Goal: Task Accomplishment & Management: Use online tool/utility

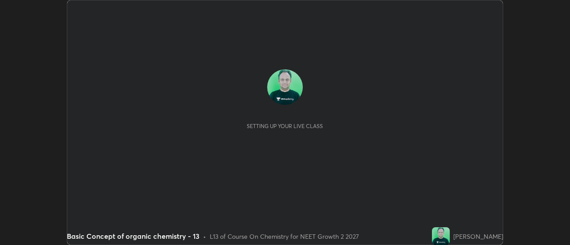
scroll to position [245, 570]
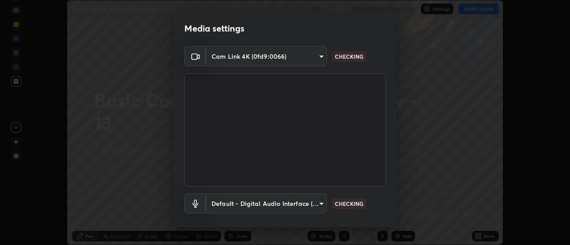
type input "985e4b1f72fc3b9494b48cef3b79fe3b682f9ae0bb15c20acfe574fe2aaad349"
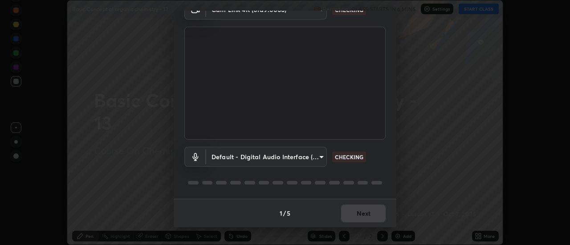
click at [300, 148] on body "Erase all Basic Concept of organic chemistry - 13 Recording CLASS STARTS IN 6 M…" at bounding box center [285, 122] width 570 height 245
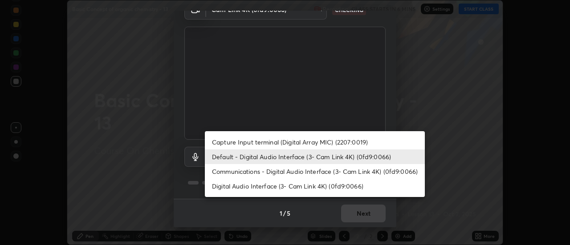
click at [281, 187] on li "Digital Audio Interface (3- Cam Link 4K) (0fd9:0066)" at bounding box center [315, 186] width 220 height 15
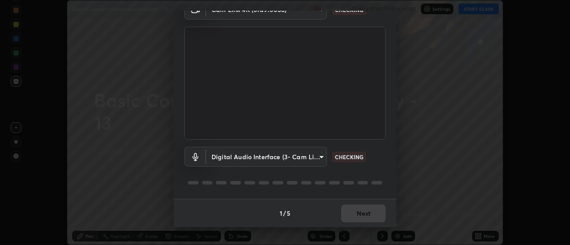
type input "265cf534b138bf87f319f365071951407b00c29418ffc0cf12ee2ca8a10caa95"
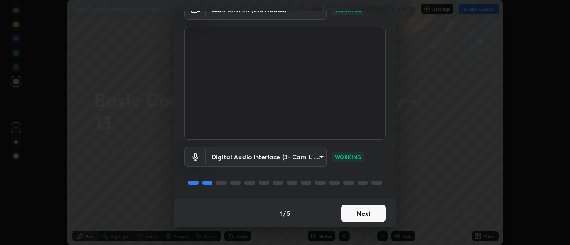
click at [361, 217] on button "Next" at bounding box center [363, 214] width 45 height 18
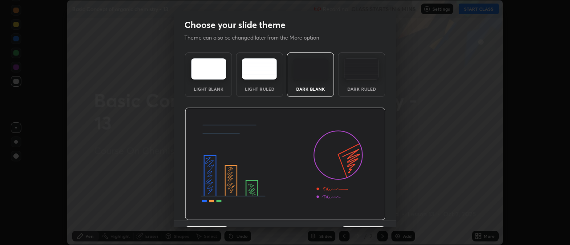
click at [364, 218] on img at bounding box center [285, 164] width 201 height 113
click at [364, 217] on img at bounding box center [285, 164] width 201 height 113
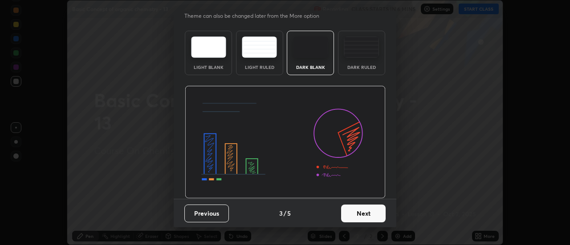
click at [365, 212] on button "Next" at bounding box center [363, 214] width 45 height 18
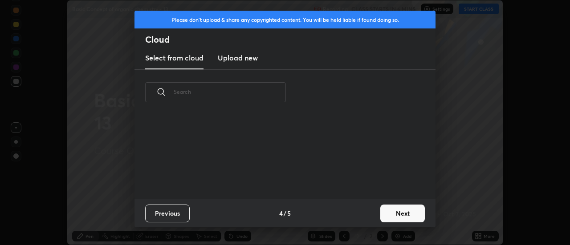
click at [362, 216] on div "Previous 4 / 5 Next" at bounding box center [285, 213] width 301 height 29
click at [361, 215] on div "Previous 4 / 5 Next" at bounding box center [285, 213] width 301 height 29
click at [390, 214] on button "Next" at bounding box center [402, 214] width 45 height 18
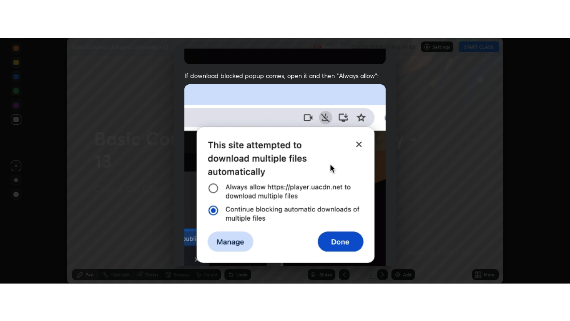
scroll to position [229, 0]
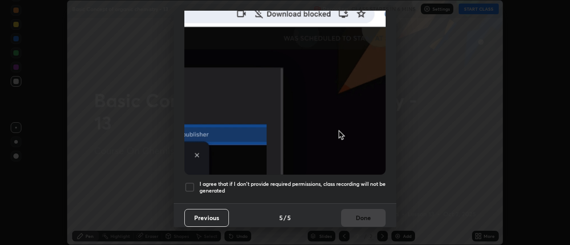
click at [368, 216] on div "Previous 5 / 5 Done" at bounding box center [285, 218] width 223 height 29
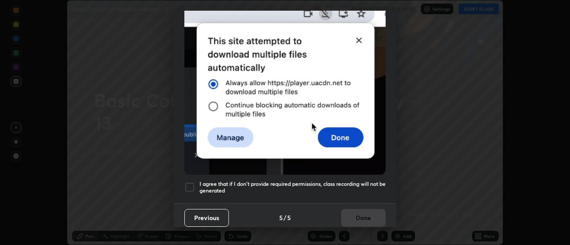
click at [369, 188] on h5 "I agree that if I don't provide required permissions, class recording will not …" at bounding box center [293, 188] width 186 height 14
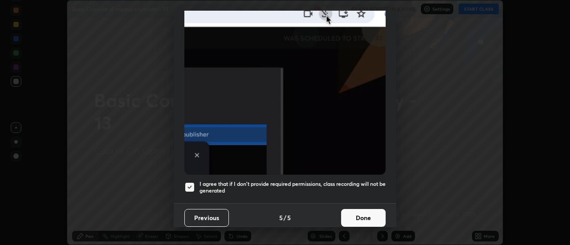
click at [371, 214] on button "Done" at bounding box center [363, 218] width 45 height 18
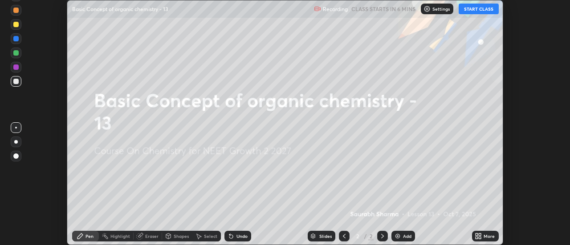
click at [477, 232] on div "More" at bounding box center [485, 236] width 27 height 11
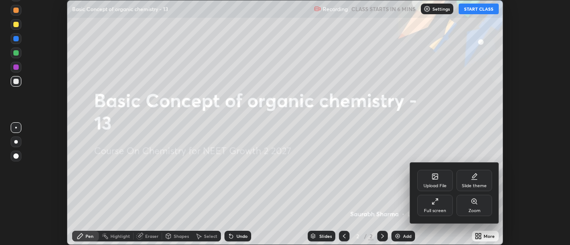
click at [447, 207] on div "Full screen" at bounding box center [435, 205] width 36 height 21
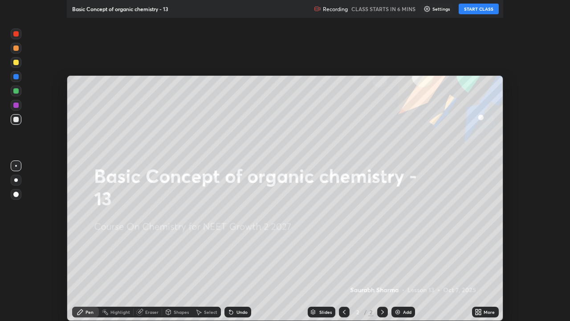
scroll to position [321, 570]
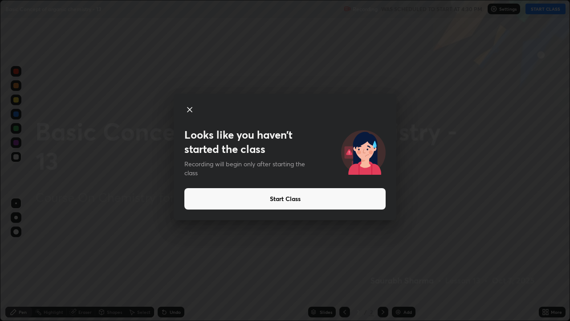
click at [374, 202] on button "Start Class" at bounding box center [284, 198] width 201 height 21
click at [361, 200] on button "Start Class" at bounding box center [284, 198] width 201 height 21
click at [358, 202] on button "Start Class" at bounding box center [284, 198] width 201 height 21
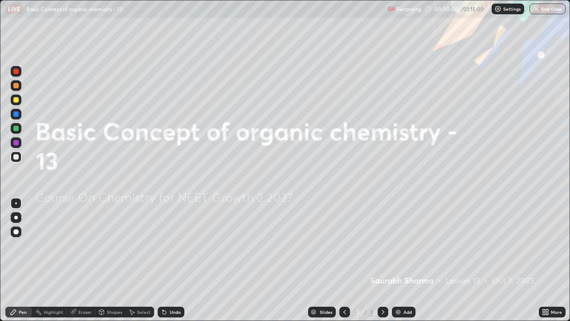
click at [400, 245] on img at bounding box center [398, 311] width 7 height 7
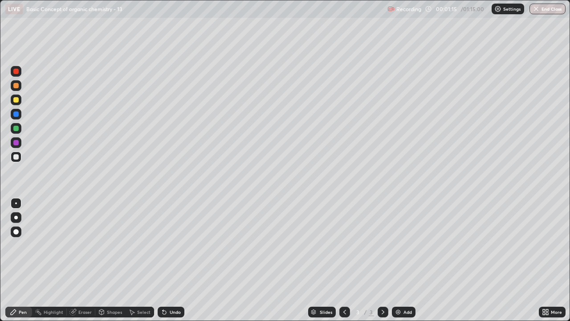
click at [163, 245] on icon at bounding box center [163, 310] width 1 height 1
click at [141, 245] on div "Select" at bounding box center [143, 312] width 13 height 4
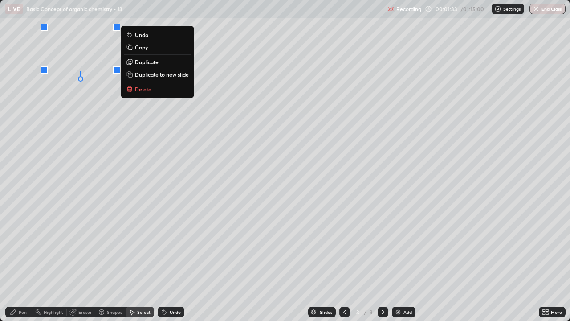
click at [88, 93] on div "0 ° Undo Copy Duplicate Duplicate to new slide Delete" at bounding box center [284, 160] width 569 height 320
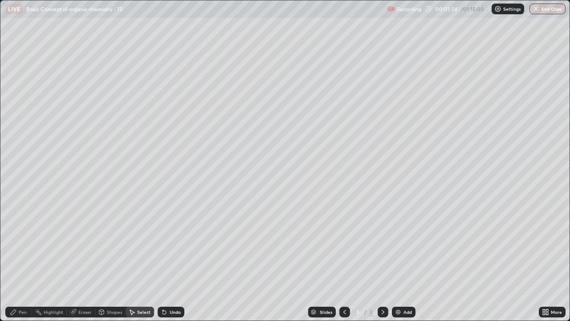
click at [20, 245] on div "Pen" at bounding box center [18, 311] width 27 height 11
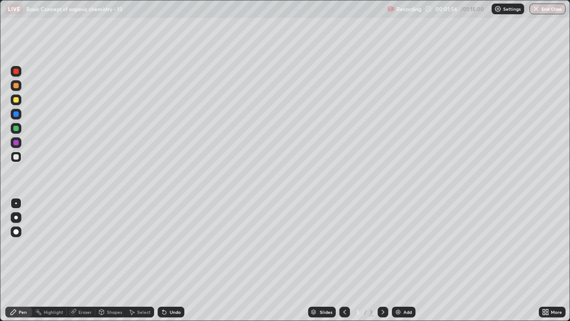
click at [17, 101] on div at bounding box center [15, 99] width 5 height 5
click at [163, 245] on icon at bounding box center [163, 310] width 1 height 1
click at [17, 158] on div at bounding box center [15, 156] width 5 height 5
click at [15, 156] on div at bounding box center [15, 156] width 5 height 5
click at [402, 245] on div "Add" at bounding box center [404, 311] width 24 height 11
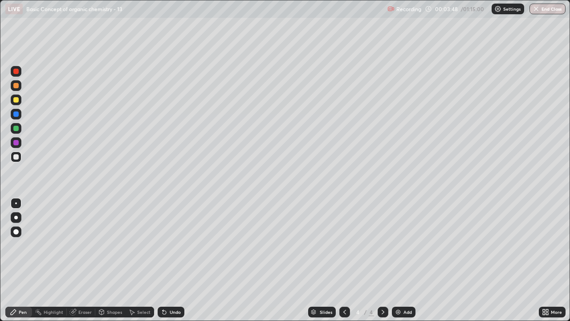
click at [169, 245] on div "Undo" at bounding box center [171, 311] width 27 height 11
click at [168, 245] on div "Undo" at bounding box center [171, 311] width 27 height 11
click at [171, 245] on div "Undo" at bounding box center [175, 312] width 11 height 4
click at [134, 245] on icon at bounding box center [131, 311] width 7 height 7
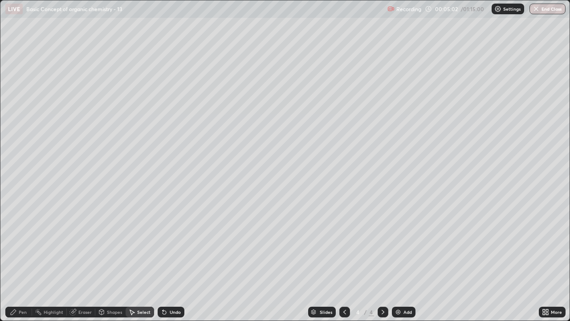
click at [22, 245] on div "Pen" at bounding box center [23, 312] width 8 height 4
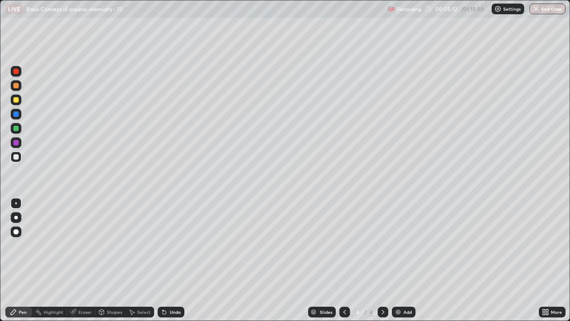
click at [16, 101] on div at bounding box center [15, 99] width 5 height 5
click at [136, 245] on div "Select" at bounding box center [140, 311] width 29 height 11
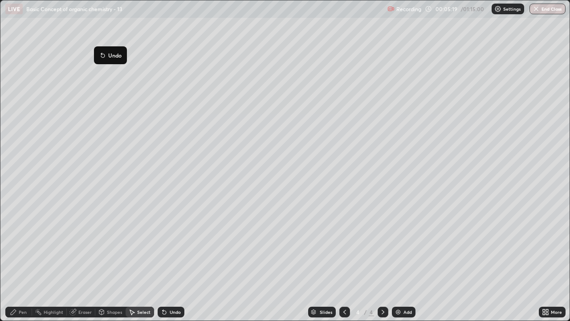
click at [85, 62] on div "0 ° Undo Copy Duplicate Duplicate to new slide Delete" at bounding box center [284, 160] width 569 height 320
click at [17, 245] on icon at bounding box center [13, 311] width 7 height 7
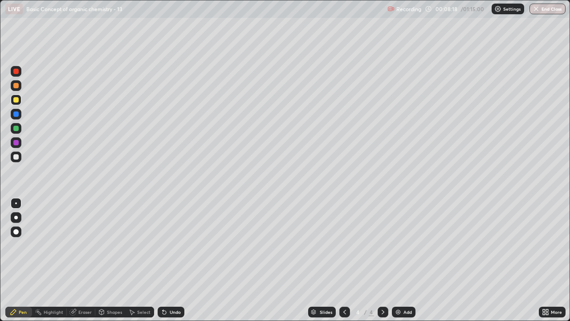
click at [81, 245] on div "Eraser" at bounding box center [84, 312] width 13 height 4
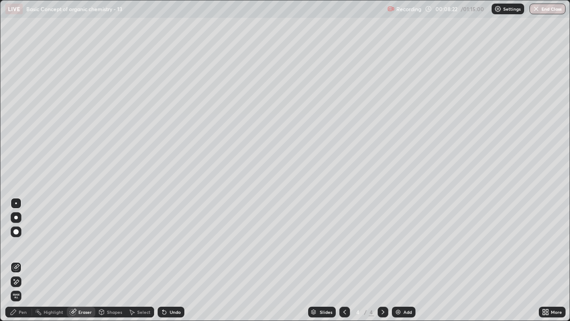
click at [24, 245] on div "Pen" at bounding box center [18, 311] width 27 height 11
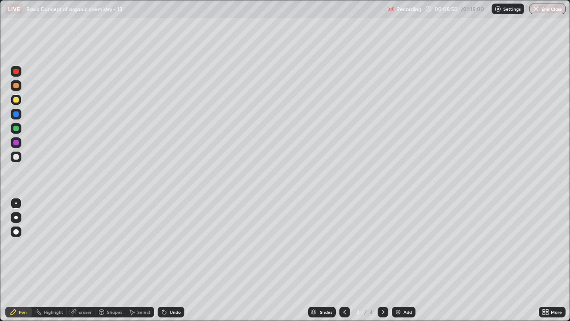
click at [167, 245] on div "Undo" at bounding box center [171, 311] width 27 height 11
click at [175, 245] on div "Undo" at bounding box center [175, 312] width 11 height 4
click at [168, 245] on div "Undo" at bounding box center [171, 311] width 27 height 11
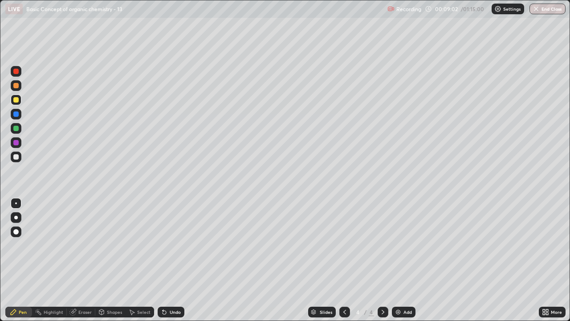
click at [168, 245] on div "Undo" at bounding box center [171, 311] width 27 height 11
click at [140, 245] on div "Select" at bounding box center [143, 312] width 13 height 4
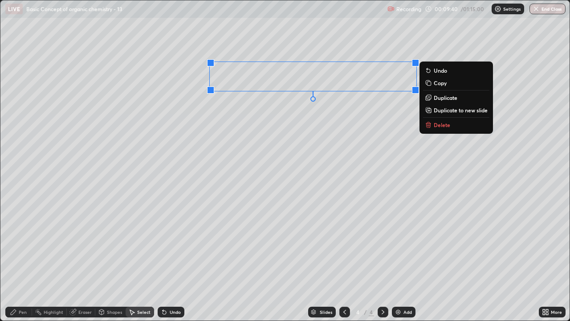
click at [435, 100] on p "Duplicate" at bounding box center [446, 97] width 24 height 7
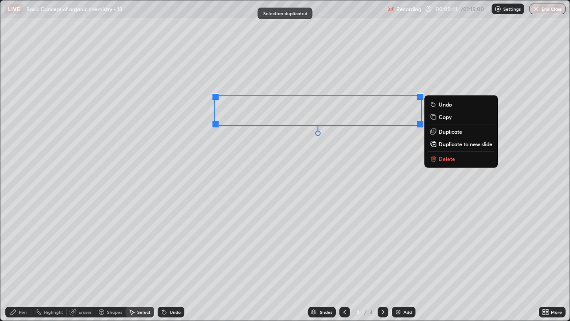
click at [339, 154] on div "0 ° Undo Copy Duplicate Duplicate to new slide Delete" at bounding box center [284, 160] width 569 height 320
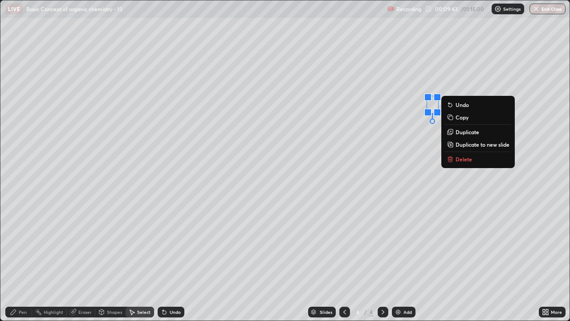
click at [407, 142] on div "0 ° Undo Copy Duplicate Duplicate to new slide Delete" at bounding box center [284, 160] width 569 height 320
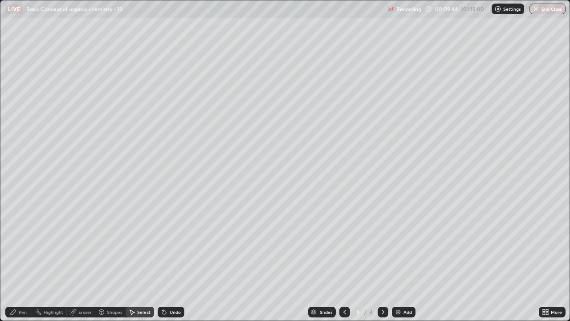
click at [20, 245] on div "Pen" at bounding box center [23, 312] width 8 height 4
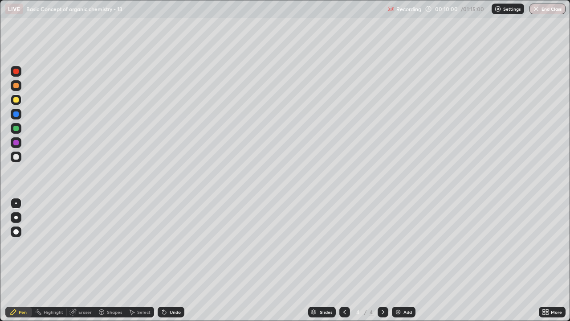
click at [148, 245] on div "Select" at bounding box center [143, 312] width 13 height 4
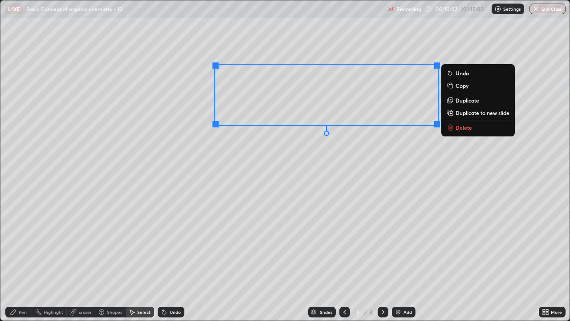
click at [401, 151] on div "0 ° Undo Copy Duplicate Duplicate to new slide Delete" at bounding box center [284, 160] width 569 height 320
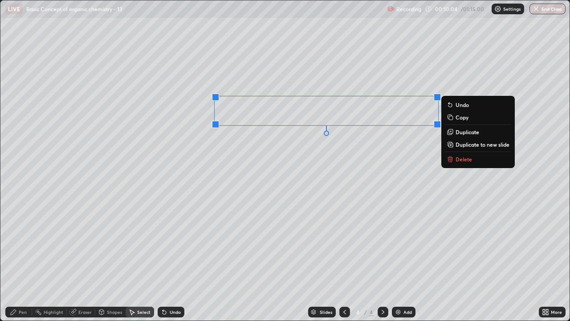
click at [462, 132] on p "Duplicate" at bounding box center [468, 131] width 24 height 7
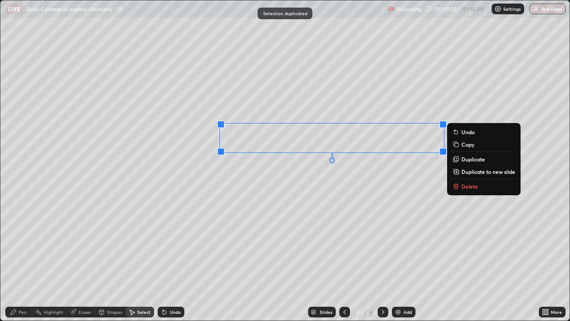
click at [365, 171] on div "0 ° Undo Copy Duplicate Duplicate to new slide Delete" at bounding box center [284, 160] width 569 height 320
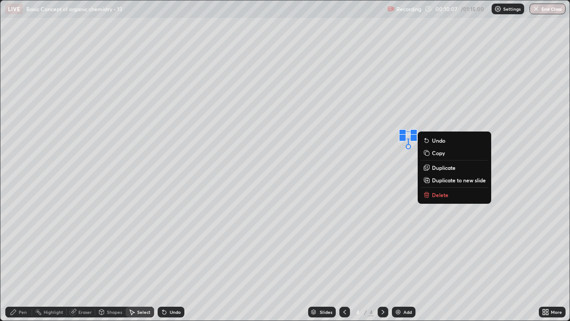
click at [440, 193] on p "Delete" at bounding box center [440, 194] width 16 height 7
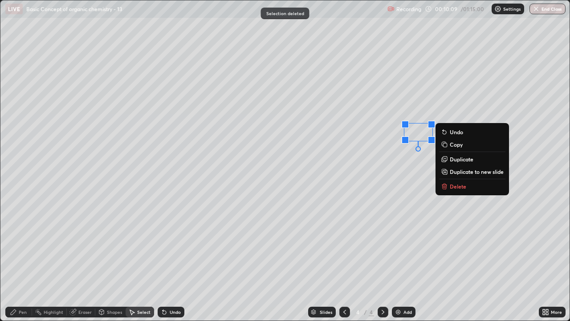
click at [409, 158] on div "0 ° Undo Copy Duplicate Duplicate to new slide Delete" at bounding box center [284, 160] width 569 height 320
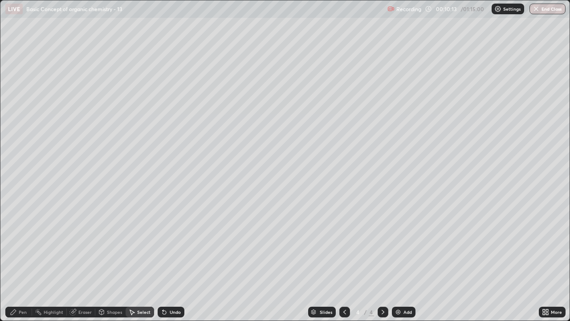
click at [15, 245] on icon at bounding box center [13, 311] width 5 height 5
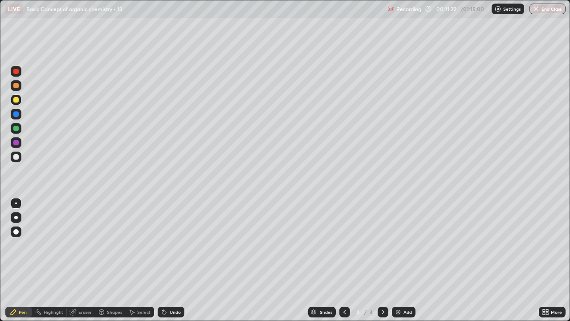
click at [167, 245] on div "Undo" at bounding box center [171, 311] width 27 height 11
click at [163, 245] on icon at bounding box center [165, 313] width 4 height 4
click at [165, 245] on icon at bounding box center [164, 311] width 7 height 7
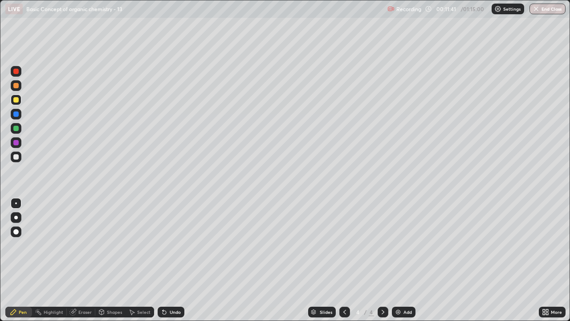
click at [166, 245] on icon at bounding box center [164, 311] width 7 height 7
click at [134, 245] on icon at bounding box center [131, 311] width 7 height 7
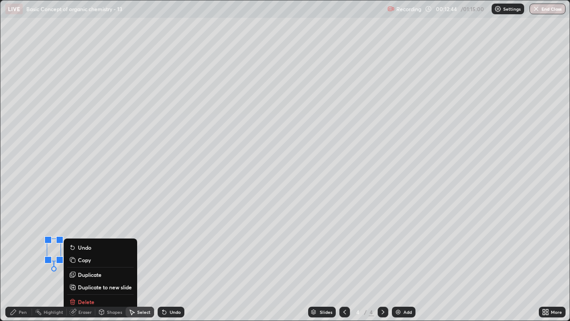
click at [90, 220] on div "0 ° Undo Copy Duplicate Duplicate to new slide Delete" at bounding box center [284, 160] width 569 height 320
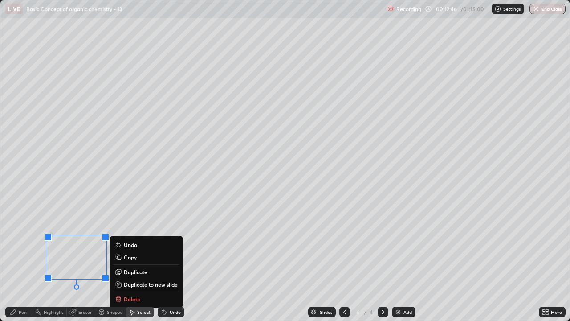
click at [136, 245] on p "Duplicate to new slide" at bounding box center [151, 284] width 54 height 7
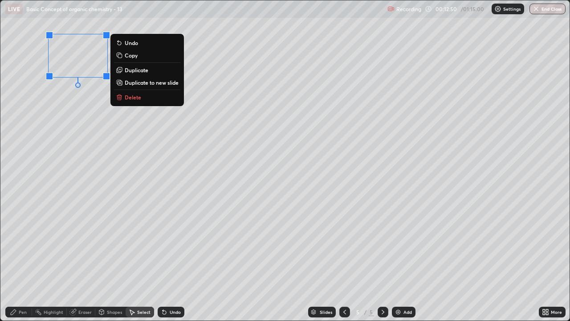
click at [341, 245] on div at bounding box center [344, 311] width 11 height 11
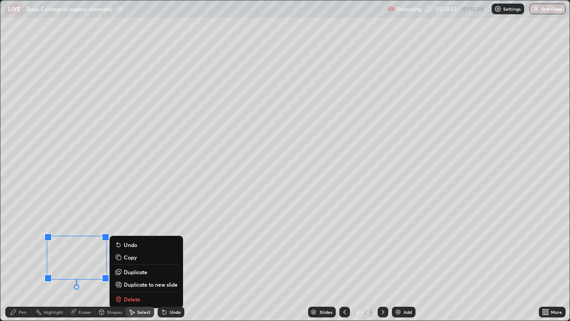
click at [126, 245] on p "Delete" at bounding box center [132, 298] width 16 height 7
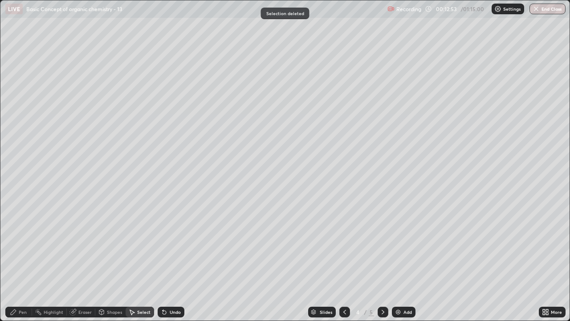
click at [29, 245] on div "Pen" at bounding box center [18, 311] width 27 height 11
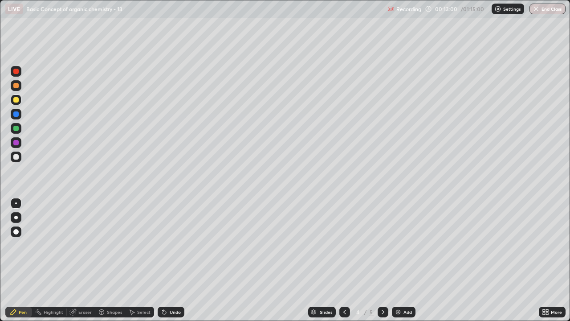
click at [382, 245] on icon at bounding box center [383, 311] width 7 height 7
click at [138, 245] on div "Select" at bounding box center [143, 312] width 13 height 4
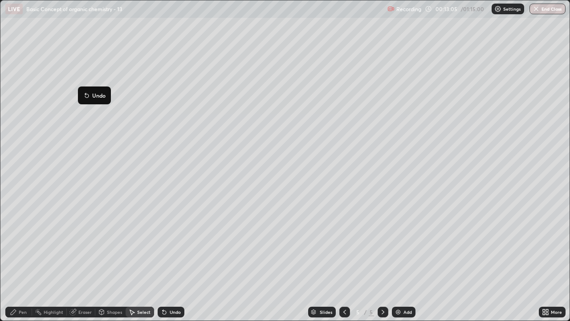
click at [88, 114] on div "0 ° Undo Copy Duplicate Duplicate to new slide Delete" at bounding box center [284, 160] width 569 height 320
click at [16, 245] on icon at bounding box center [13, 311] width 7 height 7
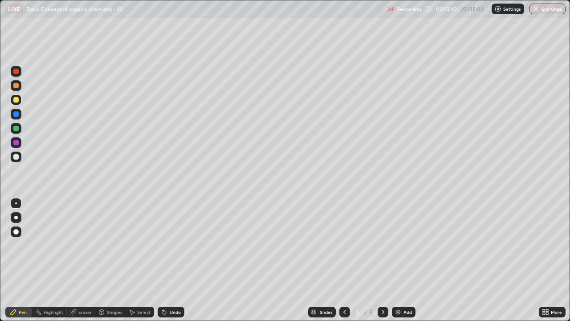
click at [17, 155] on div at bounding box center [15, 156] width 5 height 5
click at [113, 245] on div "Shapes" at bounding box center [114, 312] width 15 height 4
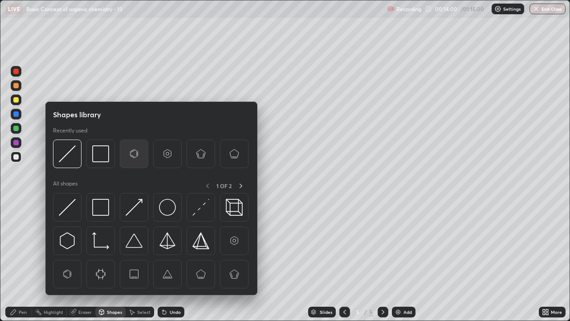
click at [131, 155] on img at bounding box center [134, 153] width 17 height 17
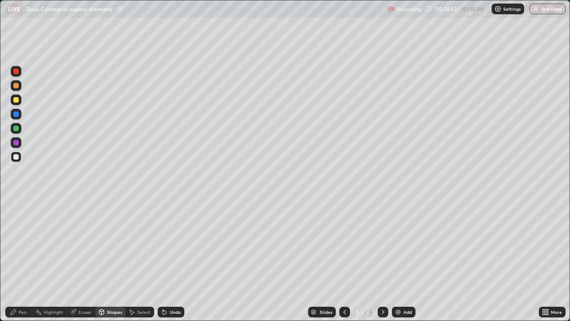
click at [138, 245] on div "Select" at bounding box center [140, 311] width 29 height 11
click at [128, 209] on div "0 ° Undo Copy Duplicate Duplicate to new slide Delete" at bounding box center [284, 160] width 569 height 320
click at [21, 245] on div "Pen" at bounding box center [23, 312] width 8 height 4
click at [170, 245] on div "Undo" at bounding box center [175, 312] width 11 height 4
click at [171, 245] on div "Undo" at bounding box center [171, 311] width 27 height 11
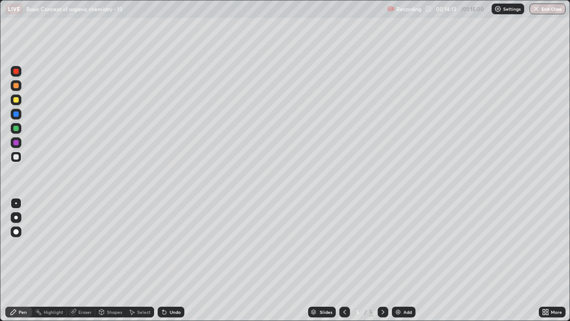
click at [172, 245] on div "Undo" at bounding box center [175, 312] width 11 height 4
click at [173, 245] on div "Undo" at bounding box center [175, 312] width 11 height 4
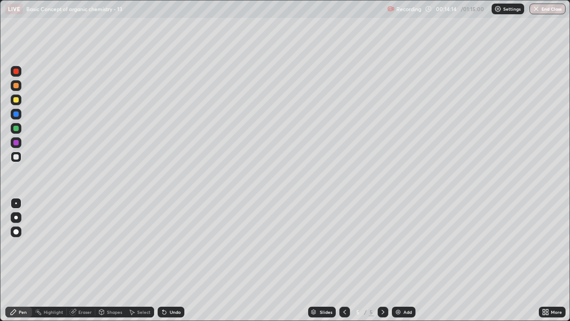
click at [172, 245] on div "Undo" at bounding box center [175, 312] width 11 height 4
click at [173, 245] on div "Undo" at bounding box center [175, 312] width 11 height 4
click at [12, 100] on div at bounding box center [16, 99] width 11 height 11
click at [163, 245] on icon at bounding box center [165, 313] width 4 height 4
click at [163, 245] on icon at bounding box center [163, 310] width 1 height 1
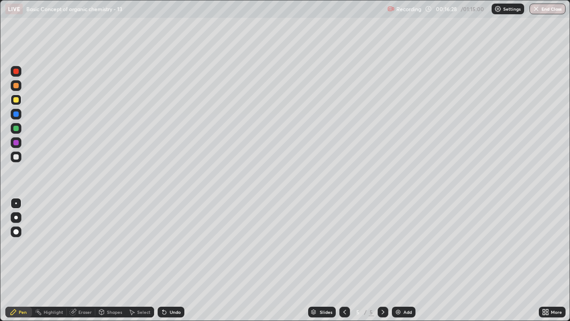
click at [163, 245] on icon at bounding box center [163, 310] width 1 height 1
click at [102, 245] on div "Shapes" at bounding box center [110, 311] width 30 height 11
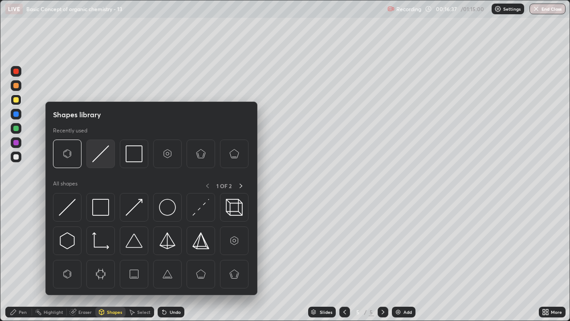
click at [95, 153] on img at bounding box center [100, 153] width 17 height 17
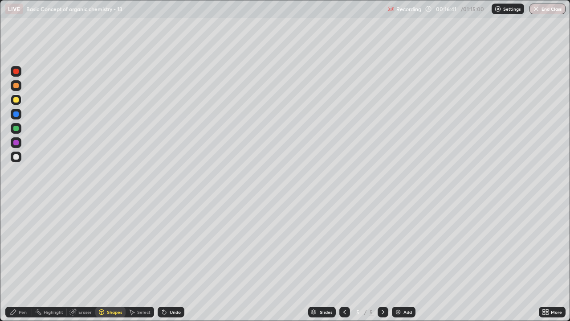
click at [18, 245] on div "Pen" at bounding box center [18, 311] width 27 height 11
click at [16, 157] on div at bounding box center [15, 156] width 5 height 5
click at [139, 245] on div "Select" at bounding box center [143, 312] width 13 height 4
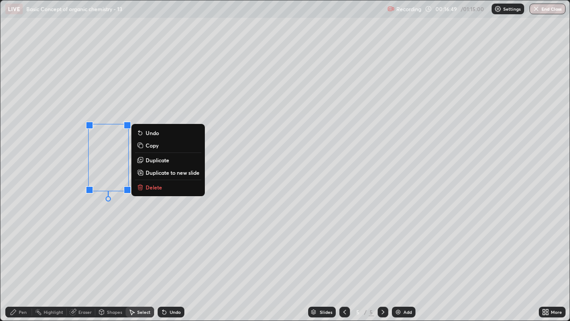
click at [158, 162] on p "Duplicate" at bounding box center [158, 159] width 24 height 7
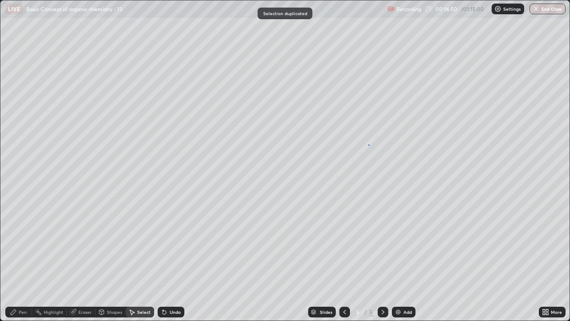
click at [369, 144] on div "0 ° Undo Copy Duplicate Duplicate to new slide Delete" at bounding box center [284, 160] width 569 height 320
click at [21, 245] on div "Pen" at bounding box center [18, 311] width 27 height 11
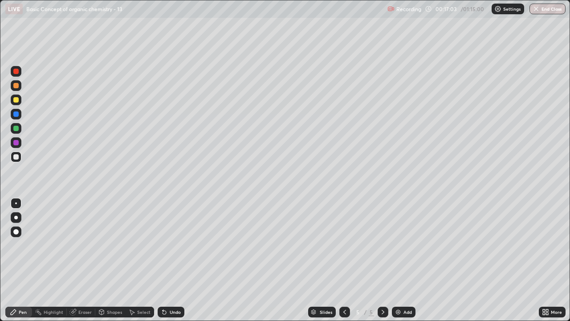
click at [177, 245] on div "Undo" at bounding box center [175, 312] width 11 height 4
click at [18, 100] on div at bounding box center [15, 99] width 5 height 5
click at [175, 245] on div "Undo" at bounding box center [171, 311] width 27 height 11
click at [172, 245] on div "Undo" at bounding box center [175, 312] width 11 height 4
click at [144, 245] on div "Select" at bounding box center [143, 312] width 13 height 4
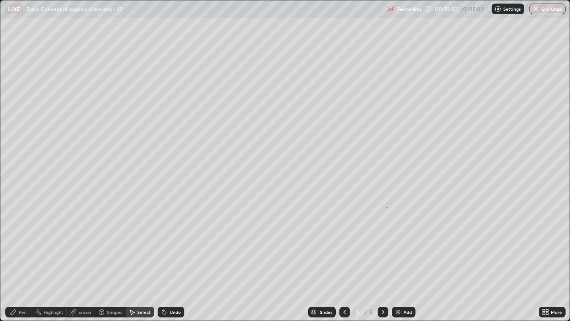
click at [387, 207] on div "0 ° Undo Copy Duplicate Duplicate to new slide Delete" at bounding box center [284, 160] width 569 height 320
click at [19, 245] on div "Pen" at bounding box center [18, 311] width 27 height 11
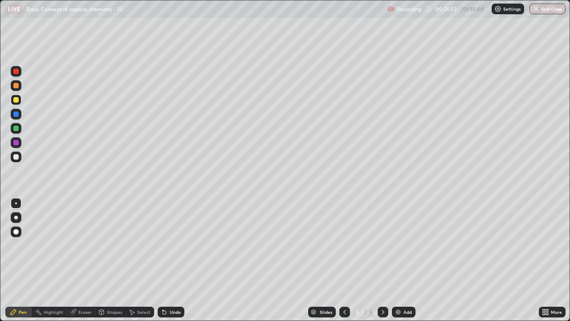
click at [176, 245] on div "Undo" at bounding box center [175, 312] width 11 height 4
click at [172, 245] on div "Undo" at bounding box center [175, 312] width 11 height 4
click at [174, 245] on div "Undo" at bounding box center [175, 312] width 11 height 4
click at [175, 245] on div "Undo" at bounding box center [175, 312] width 11 height 4
click at [146, 245] on div "Select" at bounding box center [143, 312] width 13 height 4
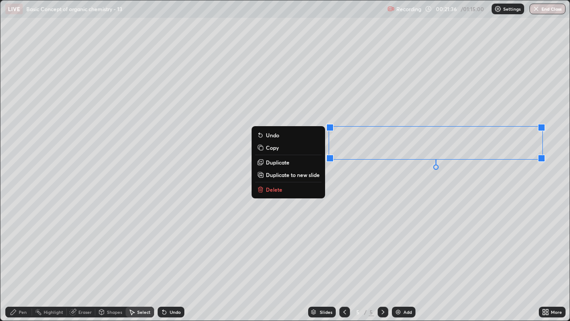
click at [469, 180] on div "0 ° Undo Copy Duplicate Duplicate to new slide Delete" at bounding box center [284, 160] width 569 height 320
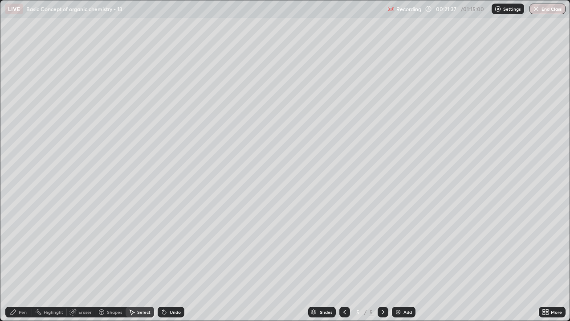
click at [9, 245] on div "Pen" at bounding box center [18, 311] width 27 height 11
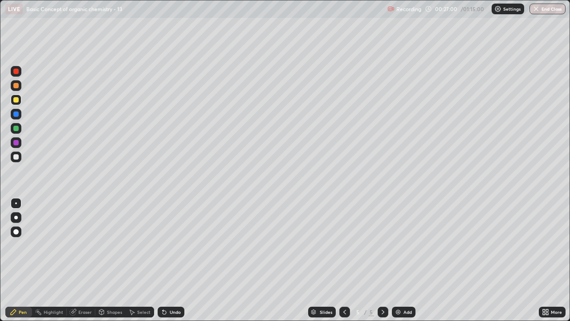
click at [397, 245] on img at bounding box center [398, 311] width 7 height 7
click at [16, 160] on div at bounding box center [16, 156] width 11 height 11
click at [111, 245] on div "Shapes" at bounding box center [110, 311] width 30 height 11
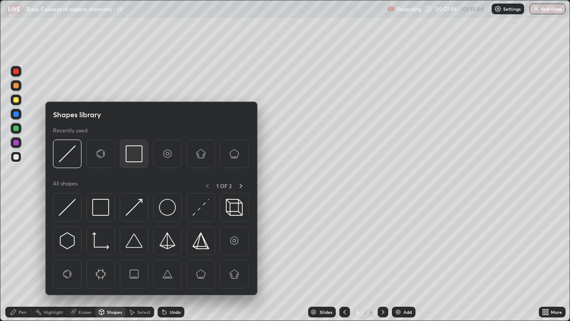
click at [128, 153] on img at bounding box center [134, 153] width 17 height 17
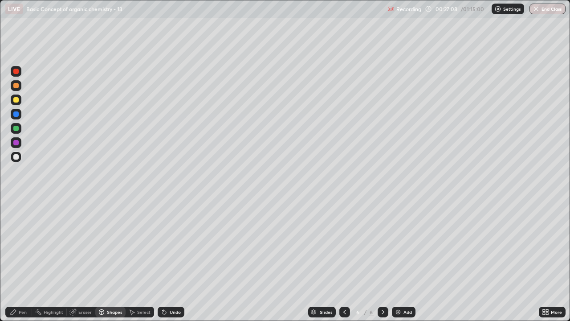
click at [17, 245] on div "Pen" at bounding box center [18, 311] width 27 height 11
click at [170, 245] on div "Undo" at bounding box center [175, 312] width 11 height 4
click at [107, 245] on div "Shapes" at bounding box center [114, 312] width 15 height 4
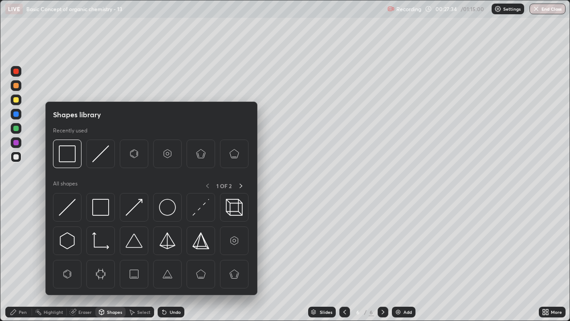
click at [84, 245] on div "Eraser" at bounding box center [84, 312] width 13 height 4
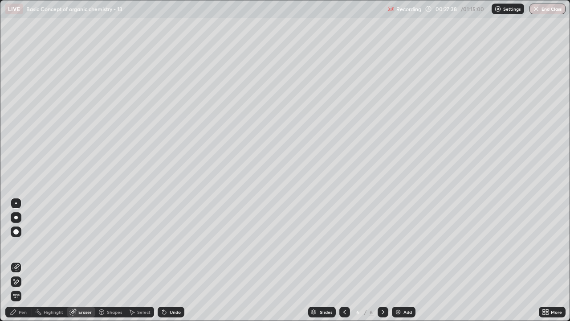
click at [24, 245] on div "Pen" at bounding box center [23, 312] width 8 height 4
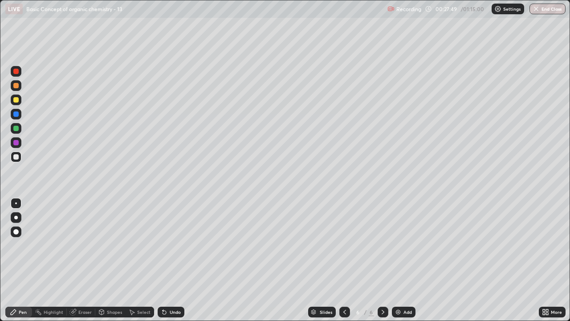
click at [166, 245] on icon at bounding box center [164, 311] width 7 height 7
click at [169, 245] on div "Undo" at bounding box center [171, 311] width 27 height 11
click at [400, 245] on img at bounding box center [398, 311] width 7 height 7
click at [102, 245] on icon at bounding box center [102, 312] width 0 height 3
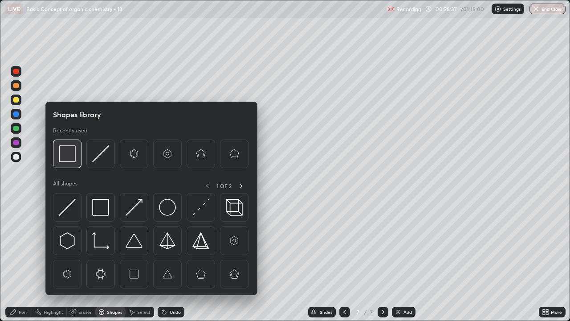
click at [66, 153] on img at bounding box center [67, 153] width 17 height 17
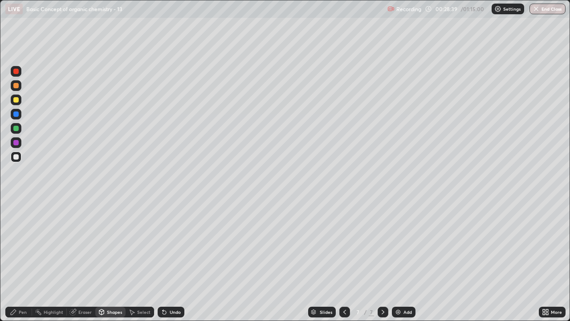
click at [25, 245] on div "Pen" at bounding box center [18, 311] width 27 height 11
click at [16, 100] on div at bounding box center [15, 99] width 5 height 5
click at [20, 101] on div at bounding box center [16, 99] width 11 height 11
click at [15, 156] on div at bounding box center [15, 156] width 5 height 5
click at [80, 245] on div "Eraser" at bounding box center [84, 312] width 13 height 4
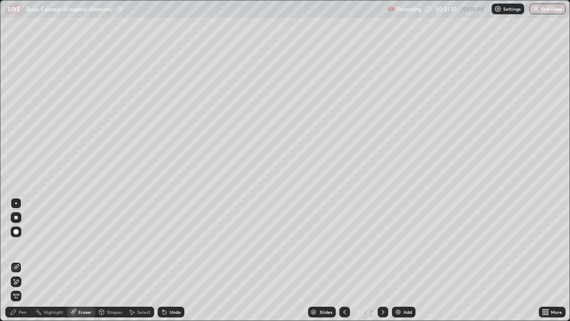
click at [24, 245] on div "Pen" at bounding box center [23, 312] width 8 height 4
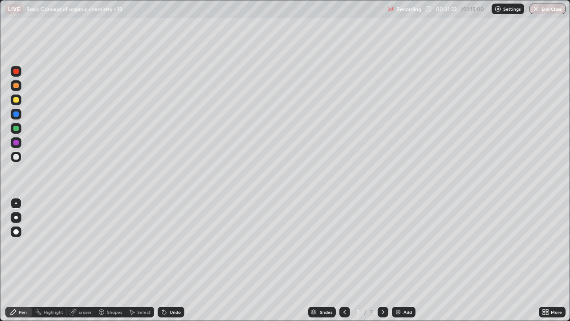
click at [18, 98] on div at bounding box center [15, 99] width 5 height 5
click at [16, 98] on div at bounding box center [15, 99] width 5 height 5
click at [163, 245] on icon at bounding box center [163, 310] width 1 height 1
click at [167, 245] on div "Undo" at bounding box center [171, 311] width 27 height 11
click at [170, 245] on div "Undo" at bounding box center [175, 312] width 11 height 4
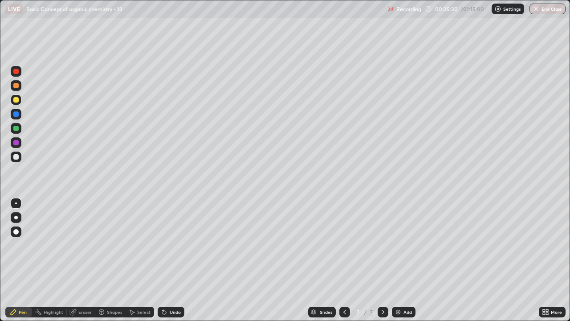
click at [143, 245] on div "Select" at bounding box center [143, 312] width 13 height 4
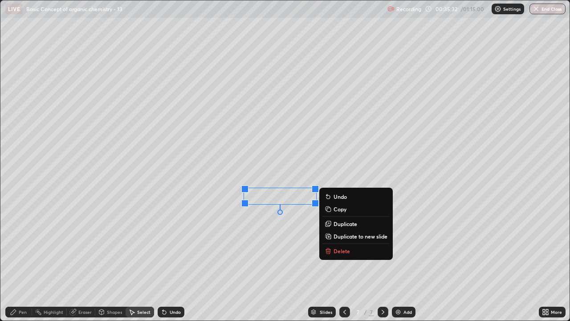
click at [339, 222] on p "Duplicate" at bounding box center [346, 223] width 24 height 7
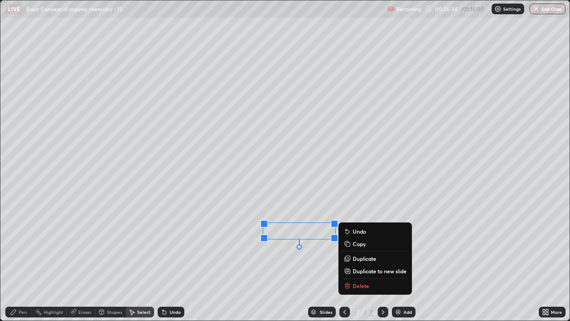
click at [287, 245] on div "0 ° Undo Copy Duplicate Duplicate to new slide Delete" at bounding box center [284, 160] width 569 height 320
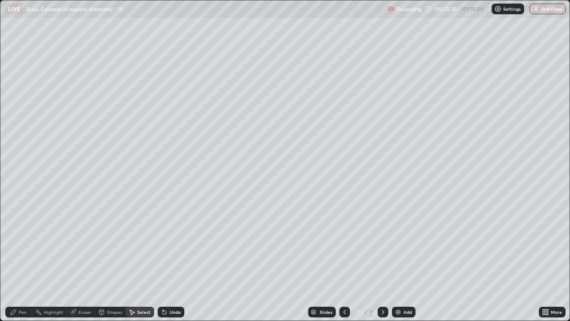
click at [19, 245] on div "Pen" at bounding box center [23, 312] width 8 height 4
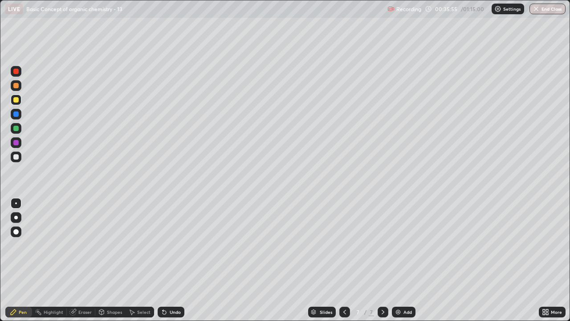
click at [15, 160] on div at bounding box center [16, 156] width 11 height 11
click at [400, 245] on img at bounding box center [398, 311] width 7 height 7
click at [79, 245] on div "Eraser" at bounding box center [81, 311] width 29 height 11
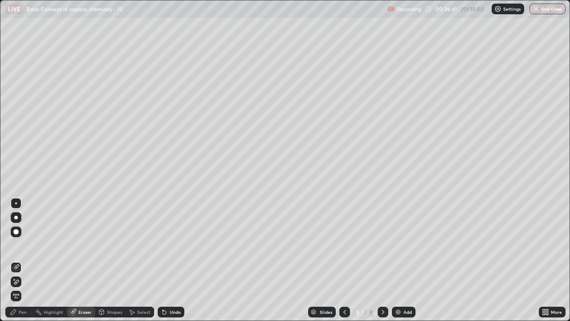
click at [26, 245] on div "Pen" at bounding box center [23, 312] width 8 height 4
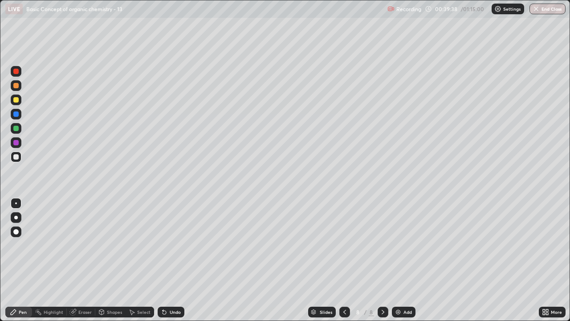
click at [18, 104] on div at bounding box center [16, 99] width 11 height 11
click at [143, 245] on div "Select" at bounding box center [143, 312] width 13 height 4
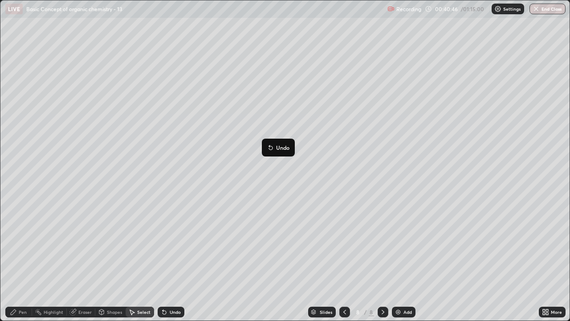
click at [233, 174] on div "0 ° Undo Copy Duplicate Duplicate to new slide Delete" at bounding box center [284, 160] width 569 height 320
click at [20, 245] on div "Pen" at bounding box center [23, 312] width 8 height 4
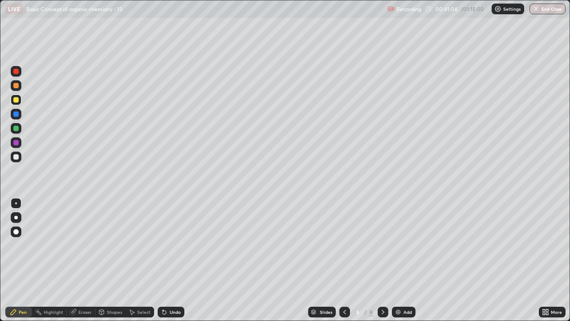
click at [170, 245] on div "Undo" at bounding box center [175, 312] width 11 height 4
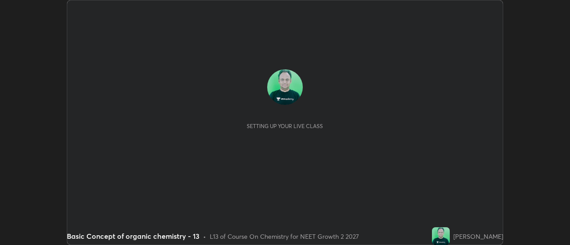
scroll to position [245, 570]
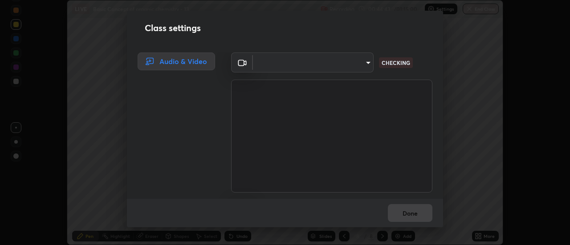
type input "985e4b1f72fc3b9494b48cef3b79fe3b682f9ae0bb15c20acfe574fe2aaad349"
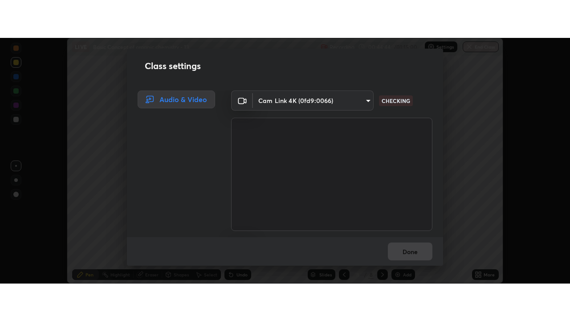
scroll to position [56, 0]
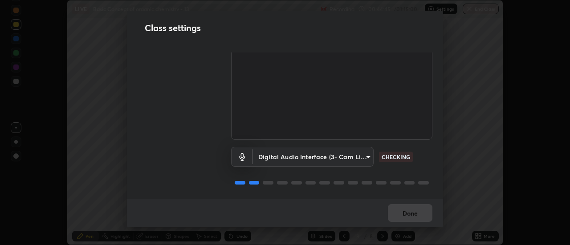
click at [364, 155] on body "Erase all LIVE Basic Concept of organic chemistry - 13 Recording 00:44:45 / 01:…" at bounding box center [285, 122] width 570 height 245
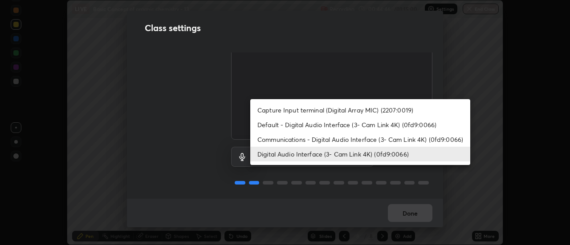
click at [382, 125] on li "Default - Digital Audio Interface (3- Cam Link 4K) (0fd9:0066)" at bounding box center [360, 125] width 220 height 15
type input "default"
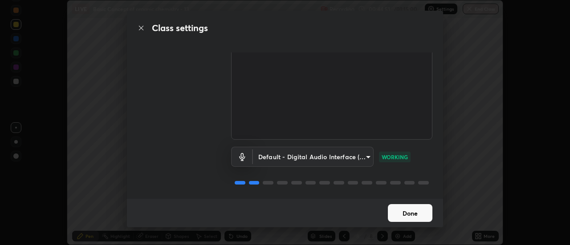
click at [418, 213] on button "Done" at bounding box center [410, 213] width 45 height 18
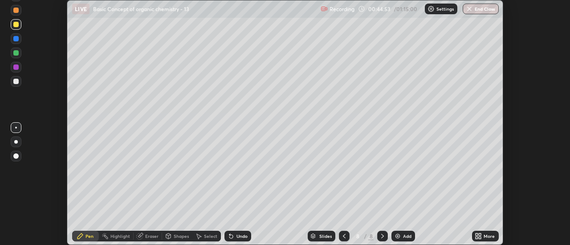
click at [486, 239] on div "More" at bounding box center [489, 236] width 11 height 4
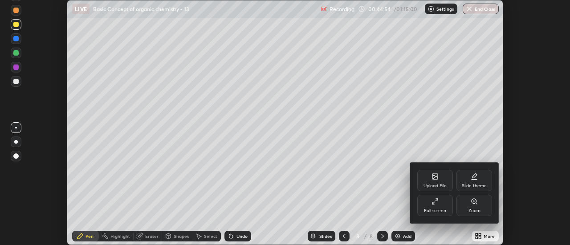
click at [440, 207] on div "Full screen" at bounding box center [435, 205] width 36 height 21
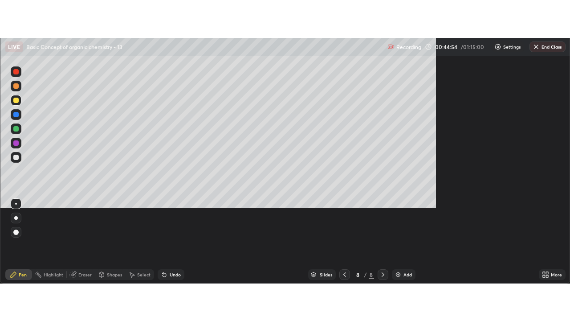
scroll to position [321, 570]
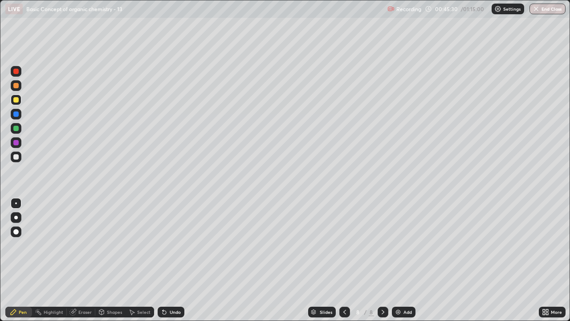
click at [397, 245] on img at bounding box center [398, 311] width 7 height 7
click at [15, 159] on div at bounding box center [15, 156] width 5 height 5
click at [341, 245] on div at bounding box center [344, 311] width 11 height 11
click at [134, 245] on icon at bounding box center [131, 311] width 7 height 7
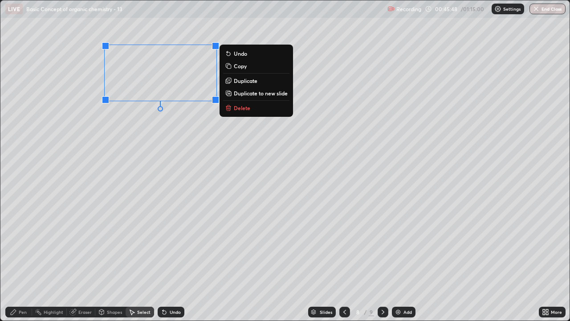
click at [167, 148] on div "0 ° Undo Copy Duplicate Duplicate to new slide Delete" at bounding box center [284, 160] width 569 height 320
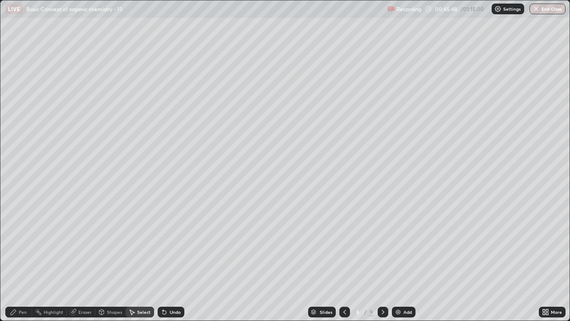
click at [18, 245] on div "Pen" at bounding box center [18, 311] width 27 height 11
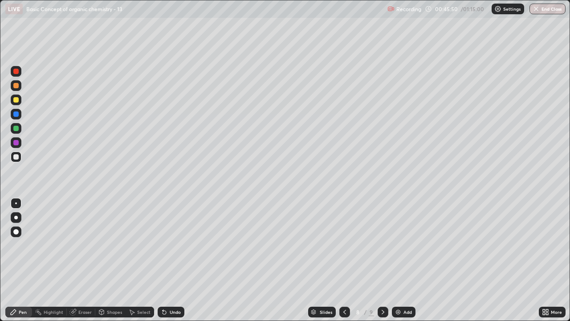
click at [382, 245] on icon at bounding box center [383, 311] width 7 height 7
click at [110, 245] on div "Shapes" at bounding box center [110, 311] width 30 height 11
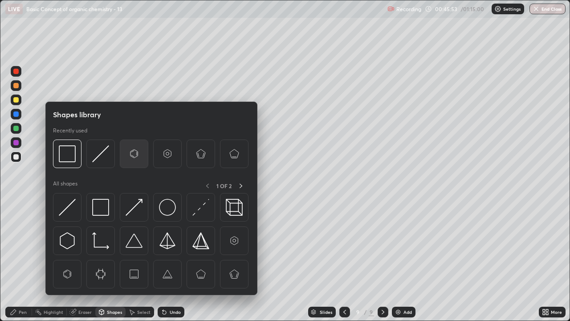
click at [130, 157] on img at bounding box center [134, 153] width 17 height 17
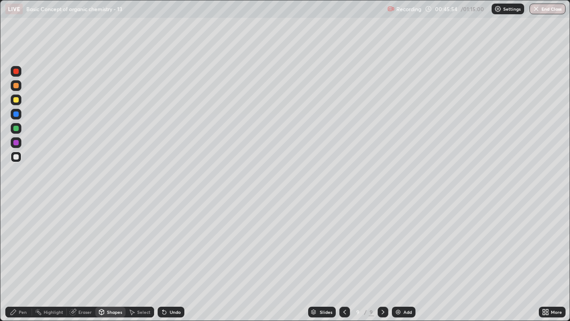
click at [116, 245] on div "Shapes" at bounding box center [110, 311] width 30 height 11
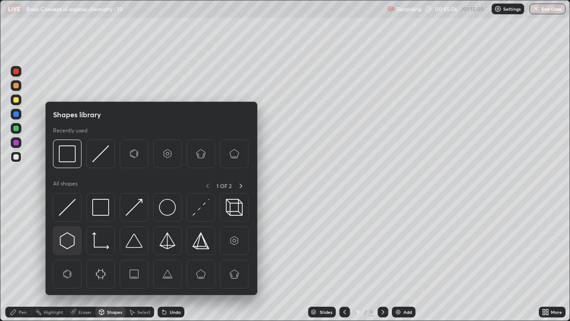
click at [65, 235] on img at bounding box center [67, 240] width 17 height 17
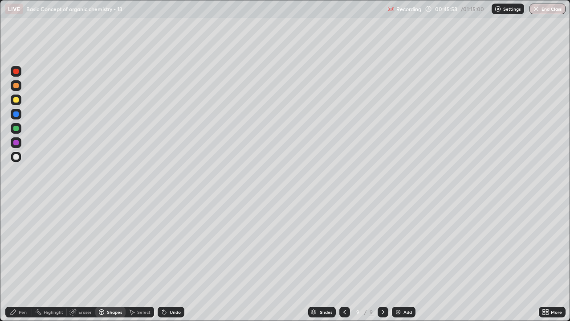
click at [20, 245] on div "Pen" at bounding box center [23, 312] width 8 height 4
click at [16, 100] on div at bounding box center [15, 99] width 5 height 5
click at [172, 245] on div "Undo" at bounding box center [175, 312] width 11 height 4
click at [172, 245] on div "Undo" at bounding box center [171, 311] width 27 height 11
click at [121, 245] on div "Shapes" at bounding box center [114, 312] width 15 height 4
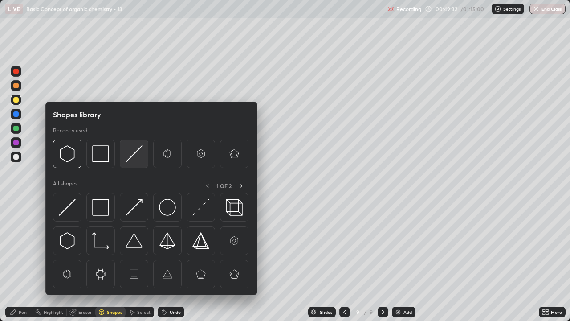
click at [127, 153] on img at bounding box center [134, 153] width 17 height 17
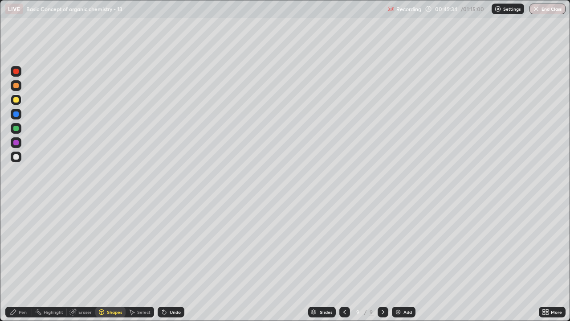
click at [18, 245] on div "Pen" at bounding box center [18, 311] width 27 height 11
click at [12, 158] on div at bounding box center [16, 156] width 11 height 11
click at [133, 245] on div "Select" at bounding box center [140, 311] width 29 height 11
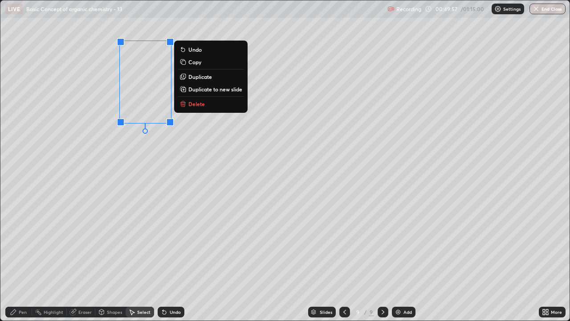
click at [196, 79] on p "Duplicate" at bounding box center [200, 76] width 24 height 7
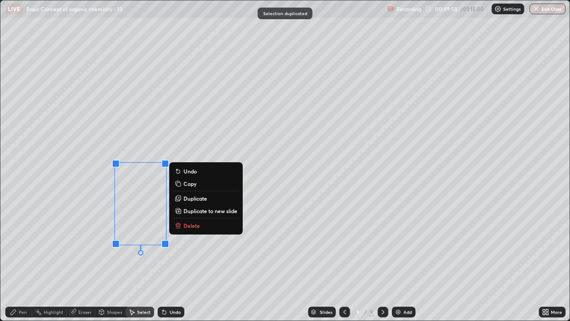
click at [154, 245] on div "0 ° Undo Copy Duplicate Duplicate to new slide Delete" at bounding box center [284, 160] width 569 height 320
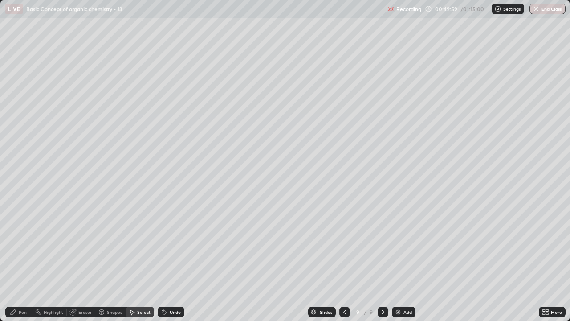
click at [172, 245] on div "Undo" at bounding box center [171, 311] width 27 height 11
click at [169, 245] on div "Undo" at bounding box center [171, 311] width 27 height 11
click at [114, 245] on div "Shapes" at bounding box center [114, 312] width 15 height 4
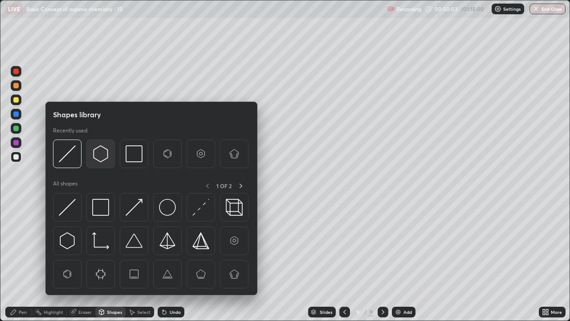
click at [98, 154] on img at bounding box center [100, 153] width 17 height 17
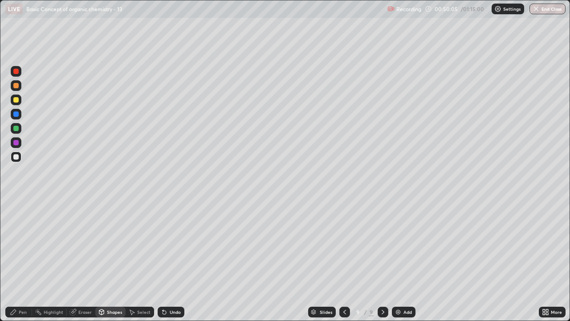
click at [14, 245] on icon at bounding box center [13, 311] width 7 height 7
click at [134, 245] on icon at bounding box center [131, 311] width 7 height 7
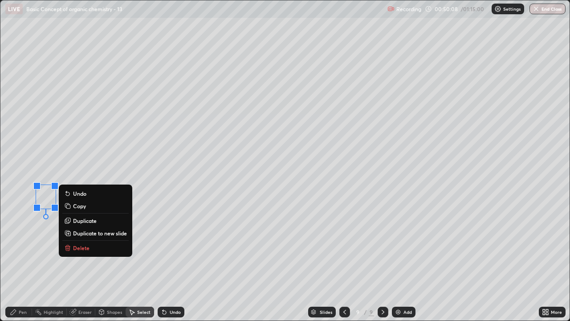
click at [41, 229] on div "0 ° Undo Copy Duplicate Duplicate to new slide Delete" at bounding box center [284, 160] width 569 height 320
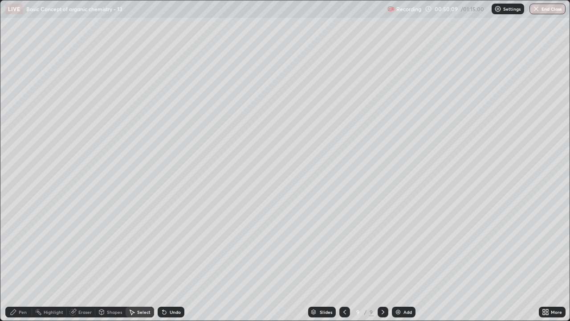
click at [13, 245] on icon at bounding box center [13, 311] width 5 height 5
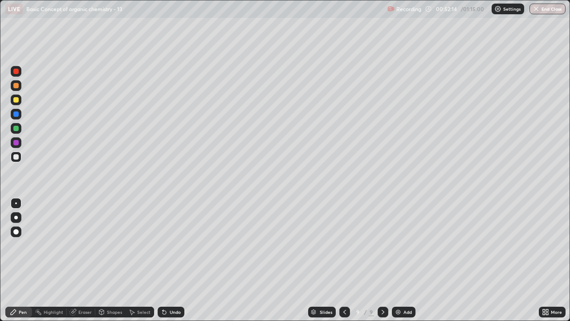
click at [12, 100] on div at bounding box center [16, 99] width 11 height 11
click at [140, 245] on div "Select" at bounding box center [140, 311] width 29 height 11
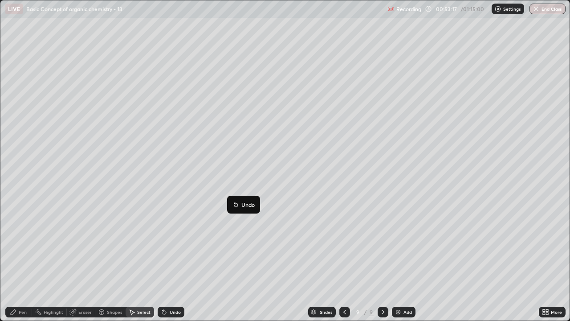
click at [216, 221] on div "0 ° Undo Copy Duplicate Duplicate to new slide Delete" at bounding box center [284, 160] width 569 height 320
click at [19, 245] on div "Pen" at bounding box center [23, 312] width 8 height 4
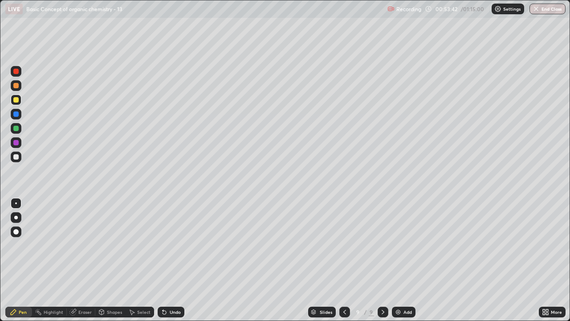
click at [163, 245] on icon at bounding box center [165, 313] width 4 height 4
click at [88, 245] on div "Eraser" at bounding box center [81, 311] width 29 height 11
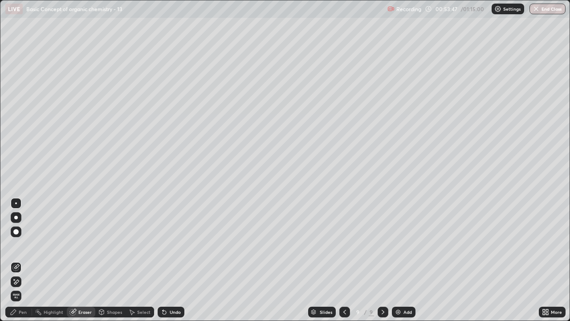
click at [105, 245] on div "Shapes" at bounding box center [110, 311] width 30 height 11
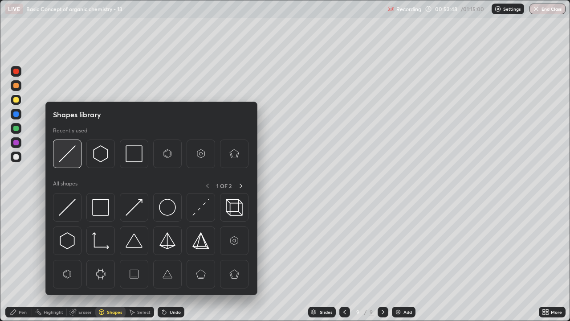
click at [69, 159] on img at bounding box center [67, 153] width 17 height 17
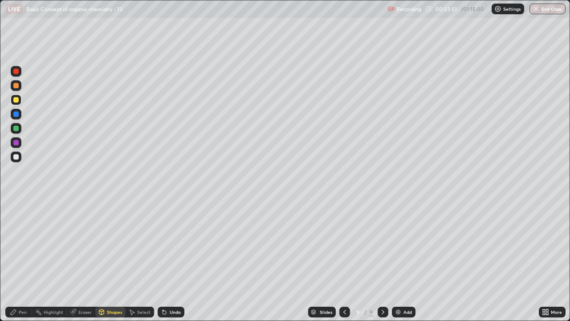
click at [19, 245] on div "Pen" at bounding box center [18, 311] width 27 height 11
click at [20, 157] on div at bounding box center [16, 156] width 11 height 11
click at [15, 101] on div at bounding box center [15, 99] width 5 height 5
click at [17, 153] on div at bounding box center [16, 156] width 11 height 11
click at [401, 245] on div "Add" at bounding box center [404, 311] width 24 height 11
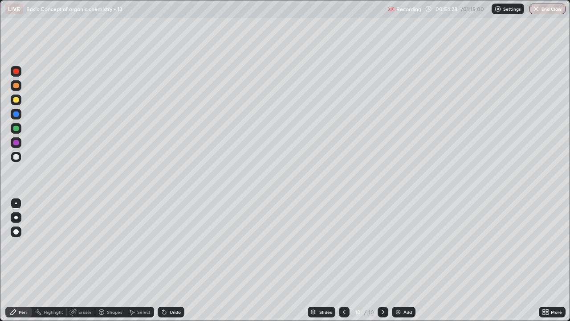
click at [16, 100] on div at bounding box center [15, 99] width 5 height 5
click at [172, 245] on div "Undo" at bounding box center [171, 311] width 27 height 11
click at [115, 245] on div "Shapes" at bounding box center [114, 312] width 15 height 4
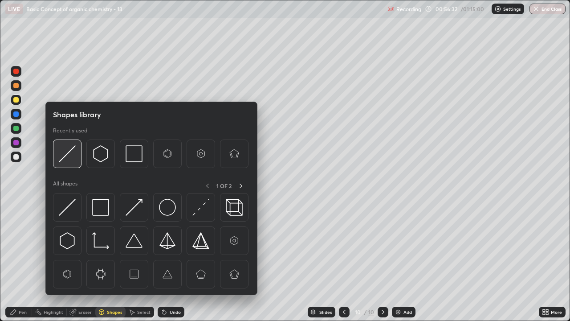
click at [68, 151] on img at bounding box center [67, 153] width 17 height 17
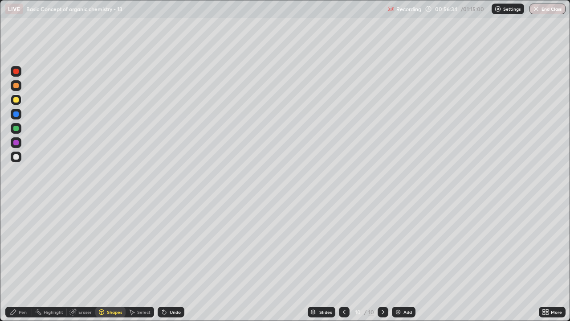
click at [19, 245] on div "Pen" at bounding box center [23, 312] width 8 height 4
click at [16, 160] on div at bounding box center [16, 156] width 11 height 11
click at [542, 13] on button "End Class" at bounding box center [548, 9] width 36 height 11
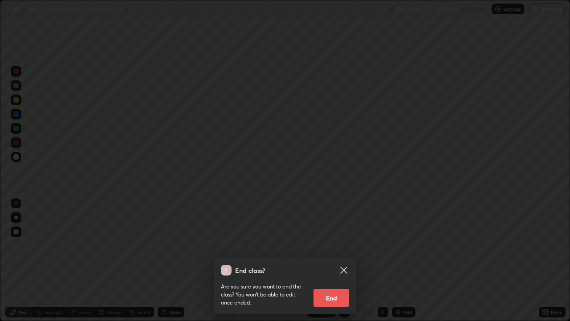
click at [459, 156] on div "End class? Are you sure you want to end the class? You won’t be able to edit on…" at bounding box center [285, 160] width 570 height 321
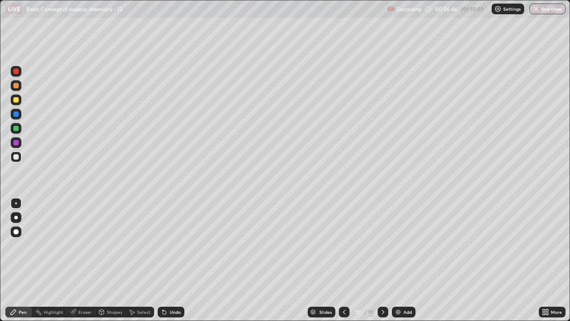
click at [540, 12] on button "End Class" at bounding box center [548, 9] width 36 height 11
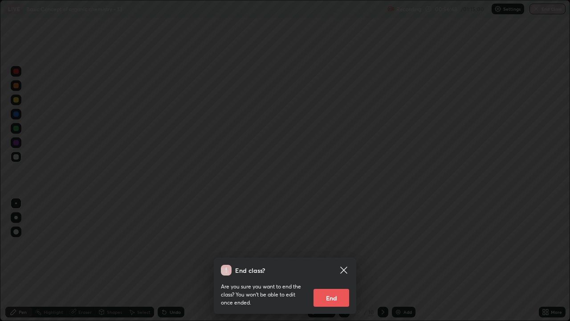
click at [339, 245] on button "End" at bounding box center [332, 298] width 36 height 18
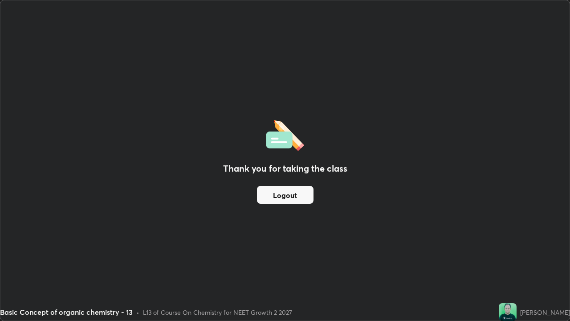
click at [306, 196] on button "Logout" at bounding box center [285, 195] width 57 height 18
